Goal: Transaction & Acquisition: Purchase product/service

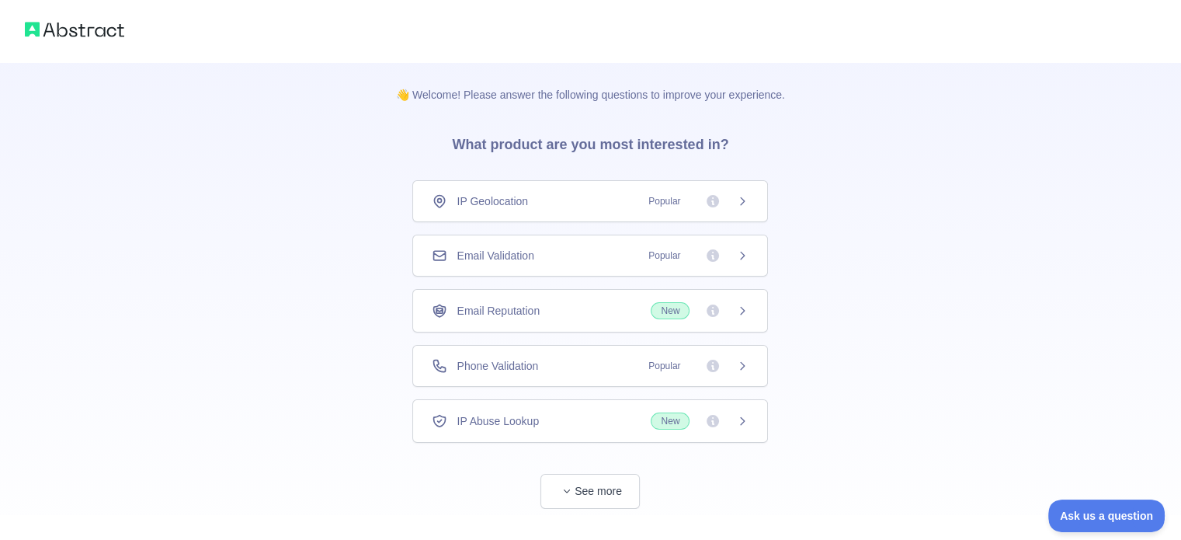
click at [75, 21] on img at bounding box center [74, 30] width 99 height 22
click at [497, 259] on span "Email Validation" at bounding box center [495, 256] width 77 height 16
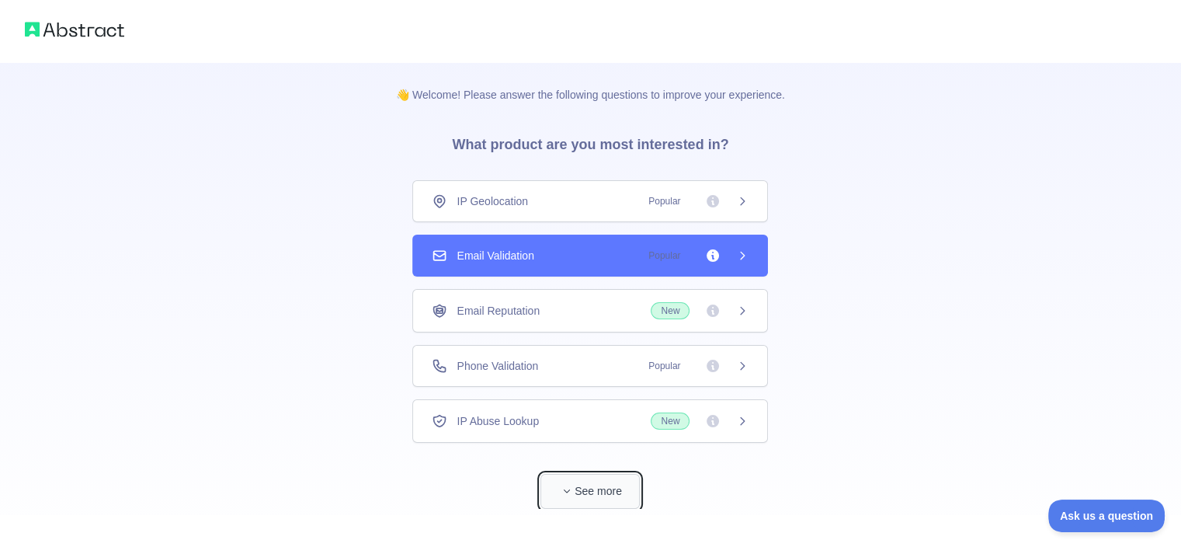
click at [583, 495] on button "See more" at bounding box center [589, 491] width 99 height 35
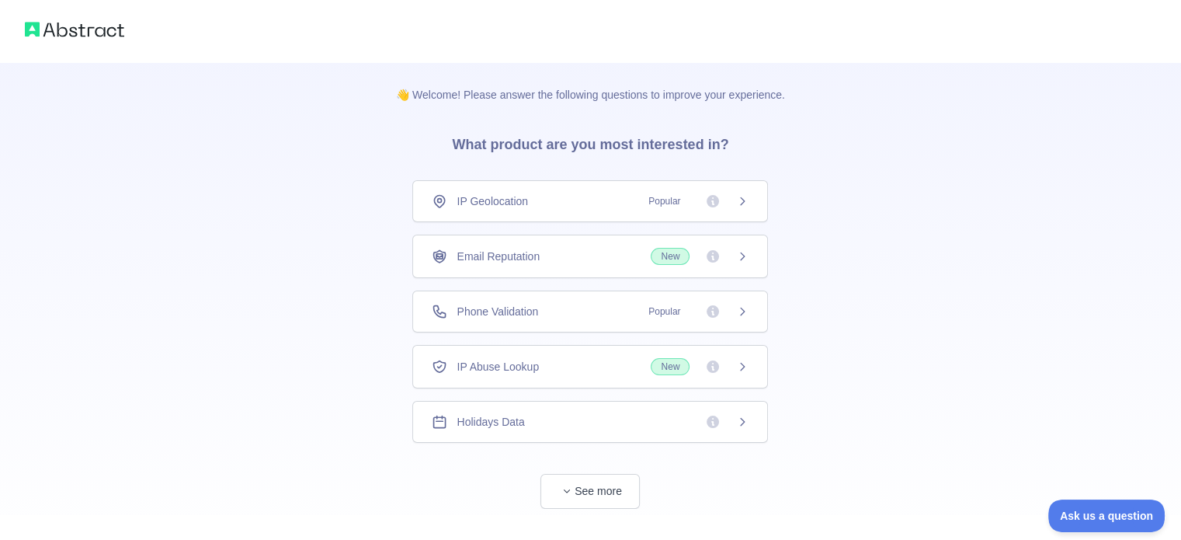
click at [583, 262] on div "Email Reputation New" at bounding box center [590, 256] width 317 height 17
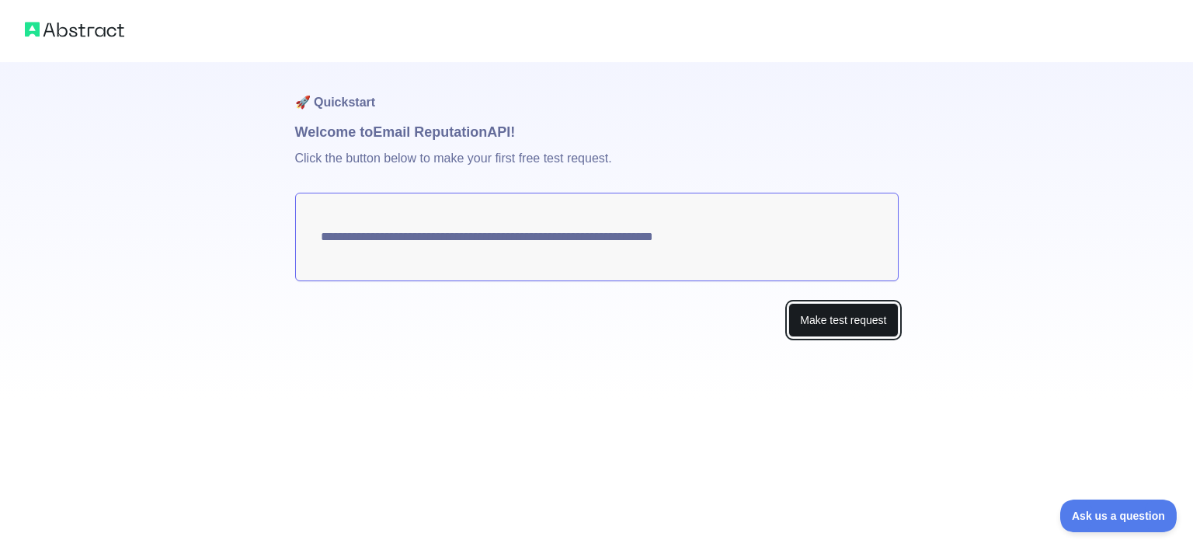
click at [583, 314] on button "Make test request" at bounding box center [842, 320] width 109 height 35
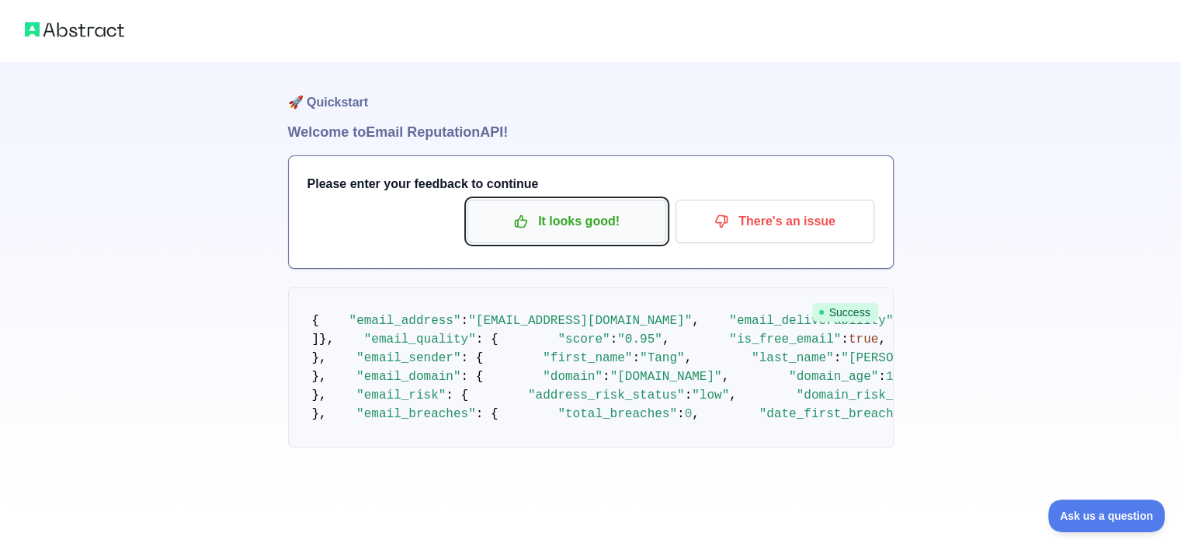
click at [509, 224] on p "It looks good!" at bounding box center [566, 221] width 175 height 26
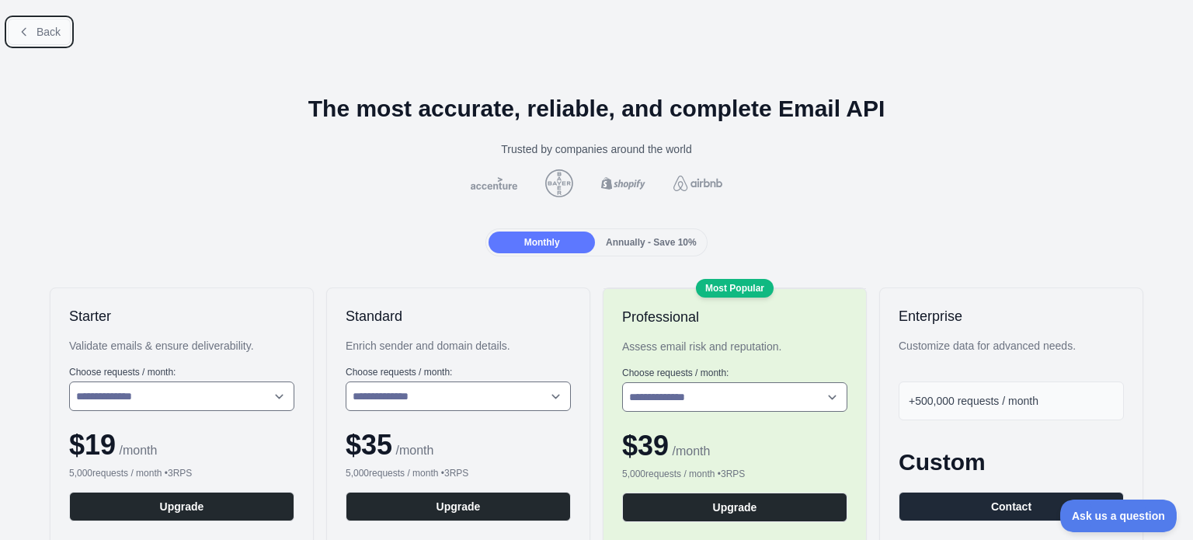
click at [40, 27] on span "Back" at bounding box center [48, 32] width 24 height 12
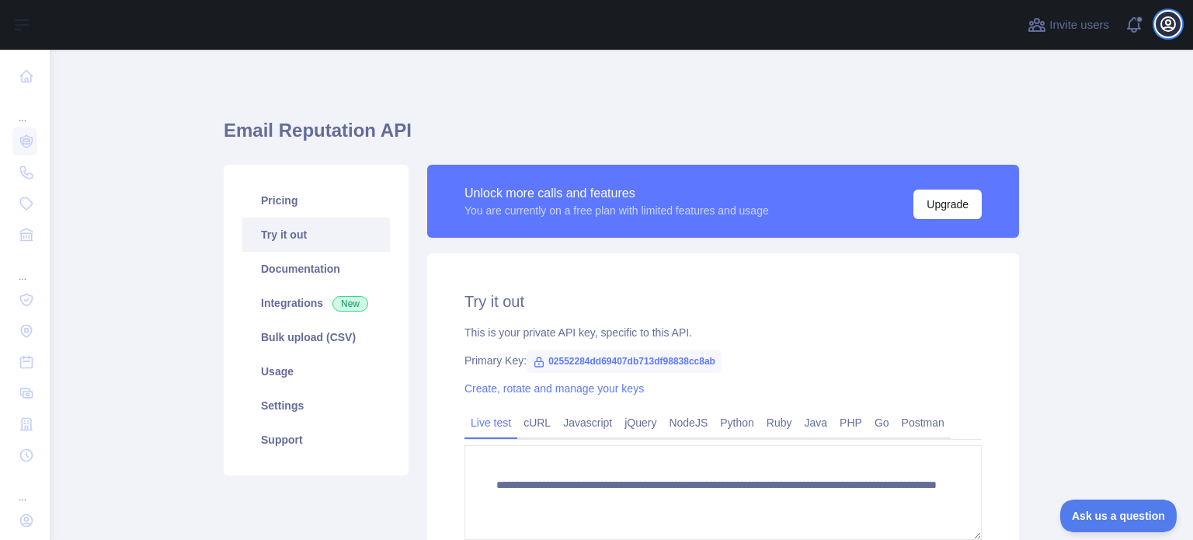
click at [583, 23] on icon "button" at bounding box center [1167, 24] width 19 height 19
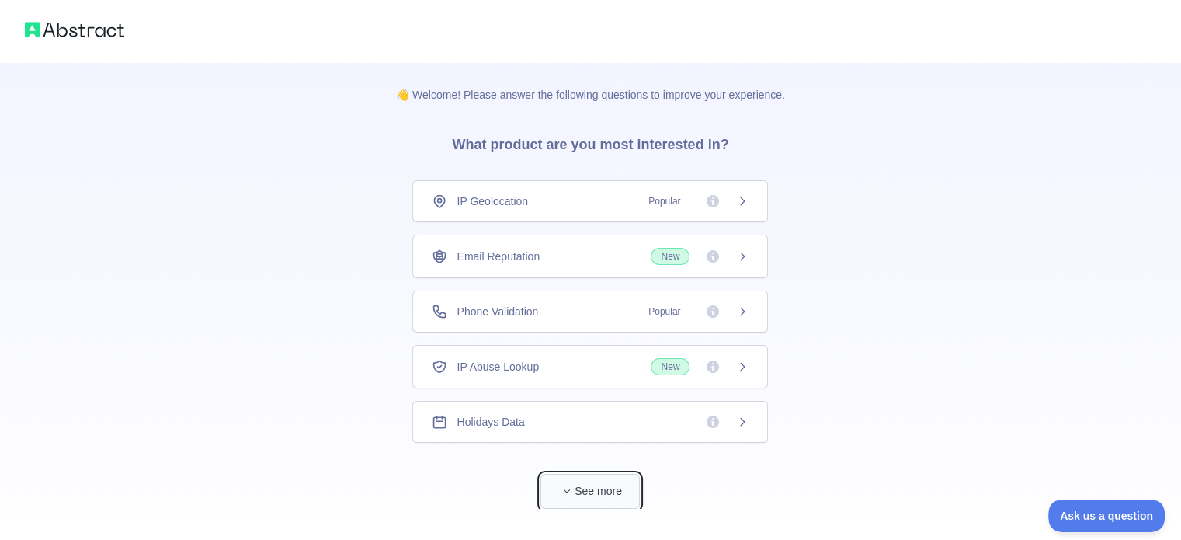
click at [621, 484] on button "See more" at bounding box center [589, 491] width 99 height 35
click at [566, 249] on div "Email Reputation New" at bounding box center [590, 256] width 317 height 17
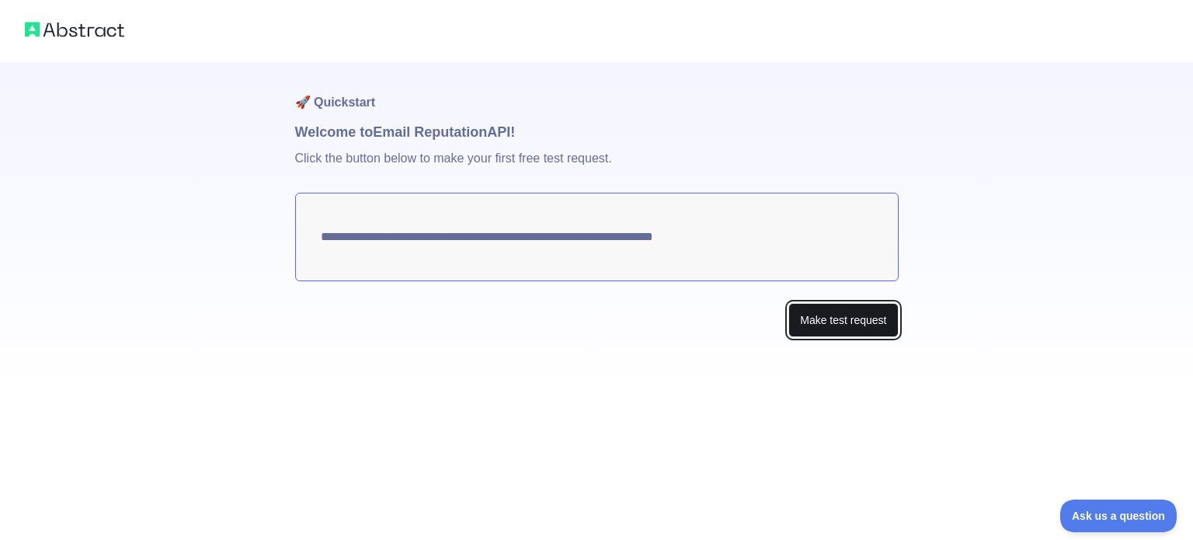
click at [882, 311] on button "Make test request" at bounding box center [842, 320] width 109 height 35
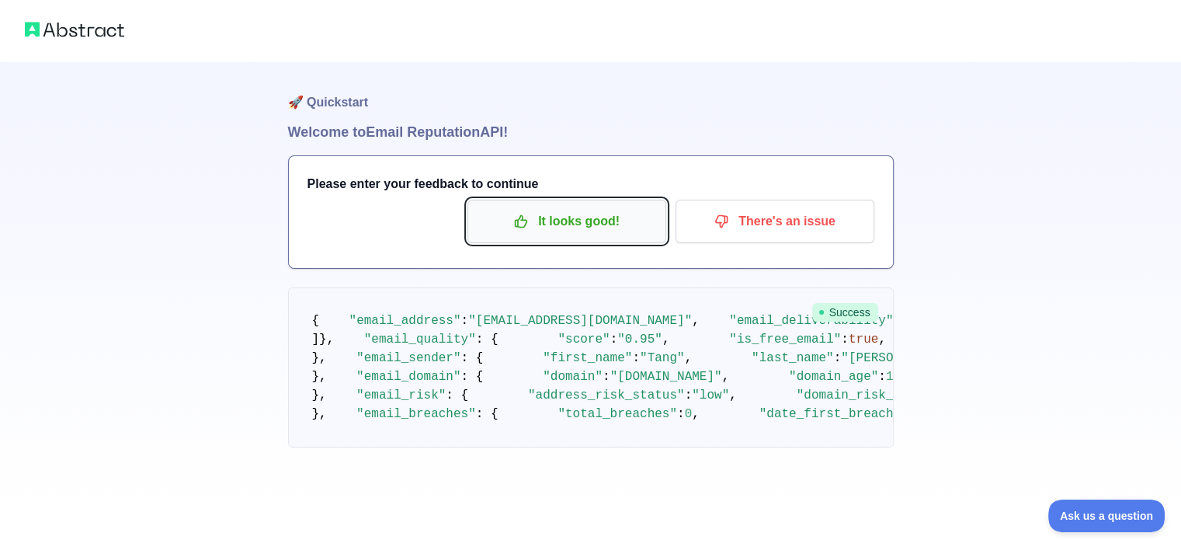
click at [615, 233] on p "It looks good!" at bounding box center [566, 221] width 175 height 26
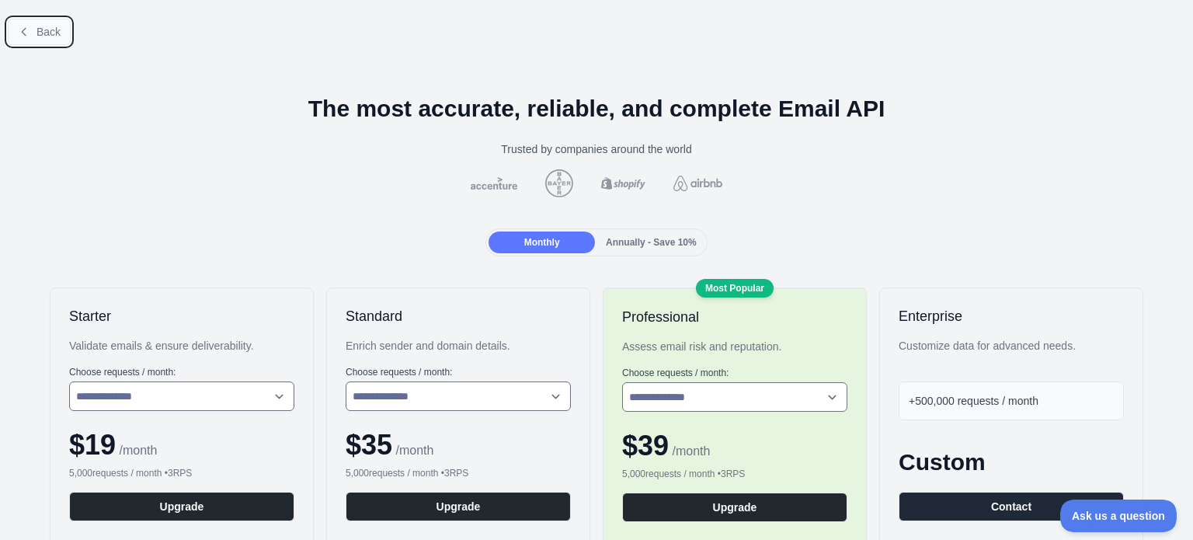
click at [46, 39] on button "Back" at bounding box center [39, 32] width 63 height 26
